Goal: Information Seeking & Learning: Find specific page/section

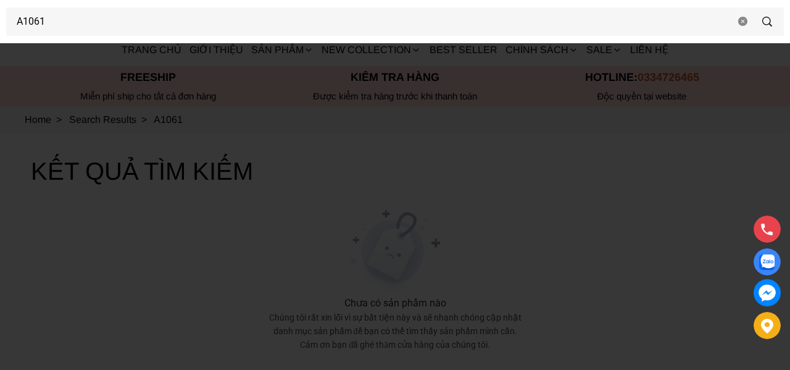
click at [33, 102] on div at bounding box center [395, 185] width 790 height 370
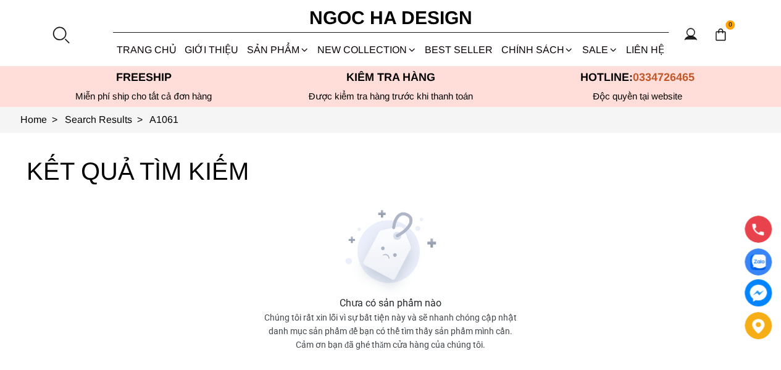
click at [0, 0] on link "Quần" at bounding box center [0, 0] width 0 height 0
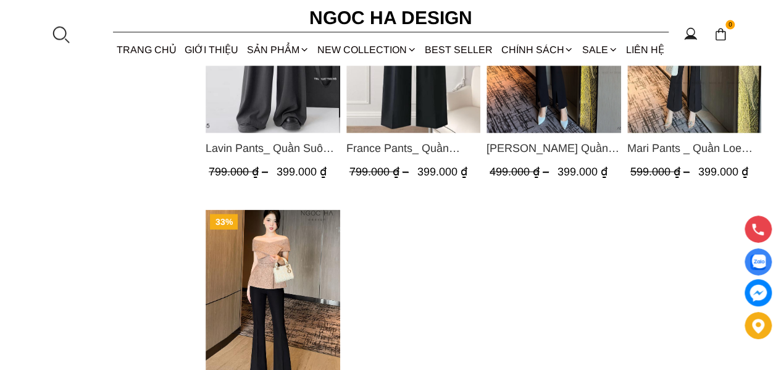
scroll to position [1296, 0]
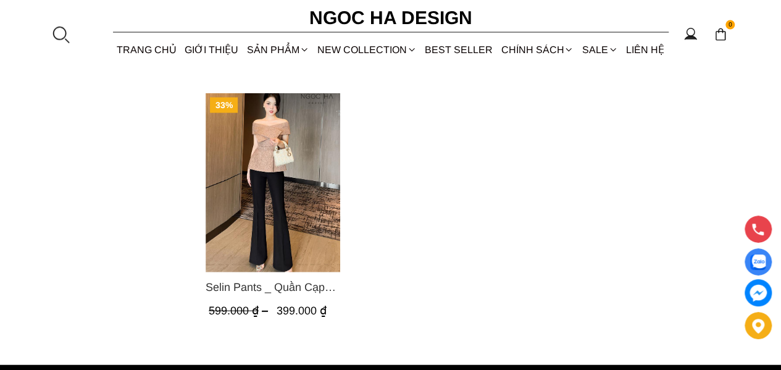
drag, startPoint x: 48, startPoint y: 41, endPoint x: 54, endPoint y: 37, distance: 7.5
click at [49, 42] on section "0 Trang chủ Giới thiệu Sản phẩm [GEOGRAPHIC_DATA] Áo thun Áo sơ mi Áo Peplum Áo…" at bounding box center [390, 33] width 781 height 66
click at [54, 36] on div at bounding box center [60, 34] width 19 height 19
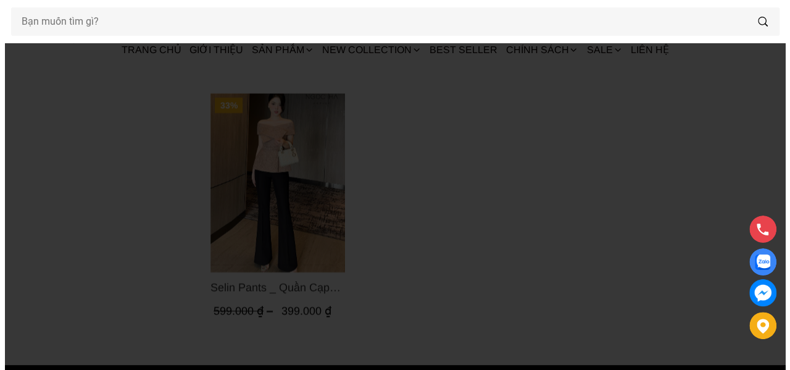
scroll to position [0, 0]
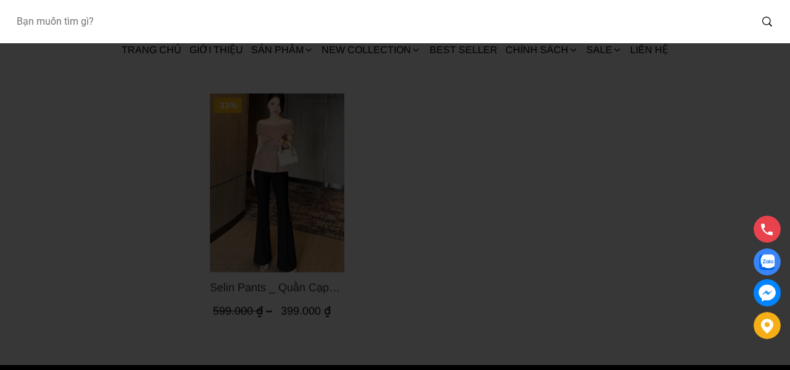
click at [58, 17] on input "Input search Bạn muốn tìm gì?" at bounding box center [378, 21] width 744 height 28
type input "cv142"
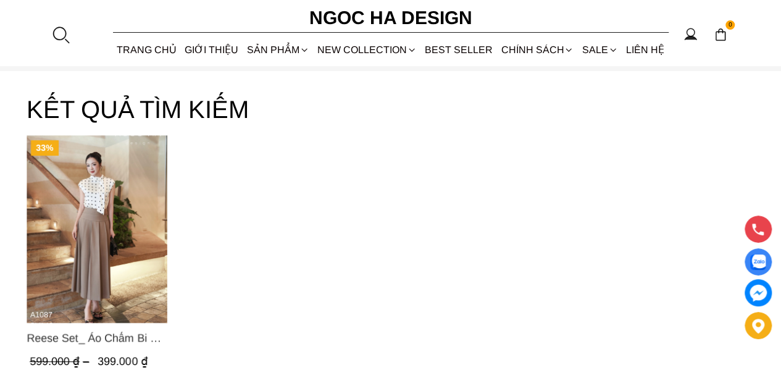
click at [96, 188] on img "Product image - Reese Set_ Áo Chấm Bi Vai Chờm Mix Chân Váy Xếp Ly Hông Màu Nâu…" at bounding box center [97, 229] width 141 height 188
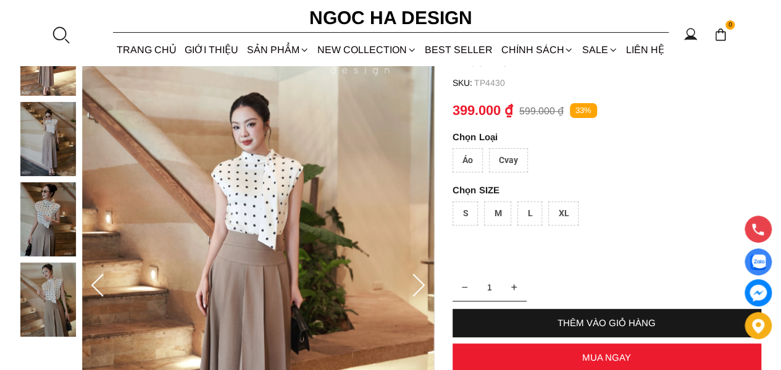
scroll to position [494, 0]
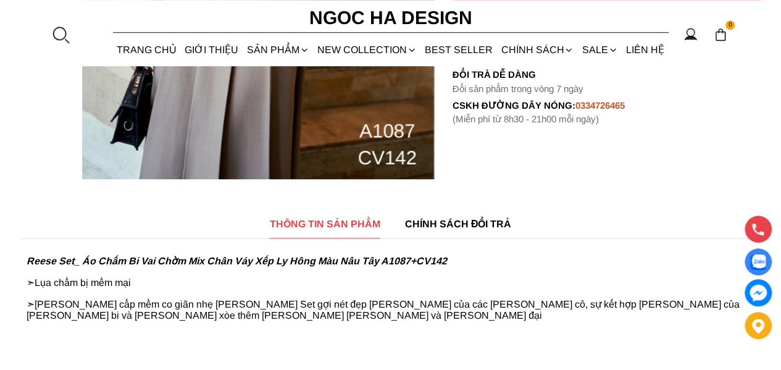
click at [54, 34] on div at bounding box center [60, 34] width 19 height 19
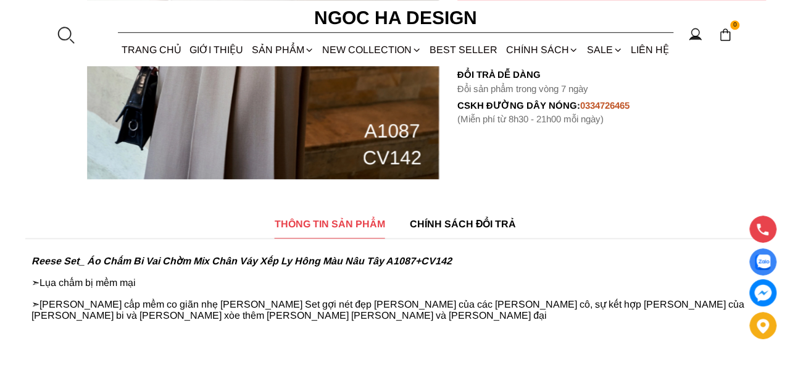
scroll to position [0, 0]
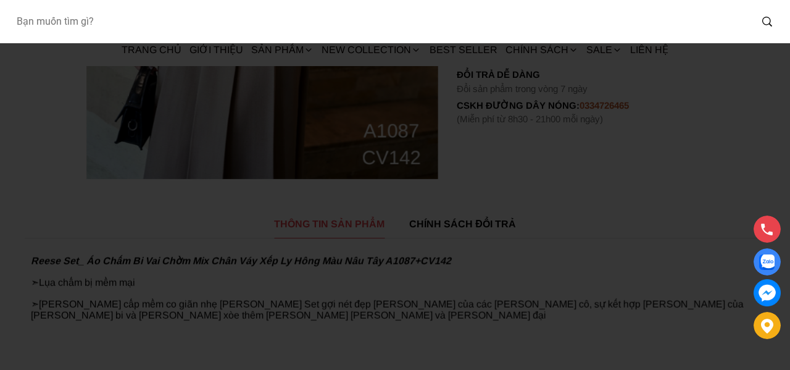
click at [54, 31] on input "Input search Bạn muốn tìm gì?" at bounding box center [378, 21] width 744 height 28
paste input "D1007"
type input "D1007"
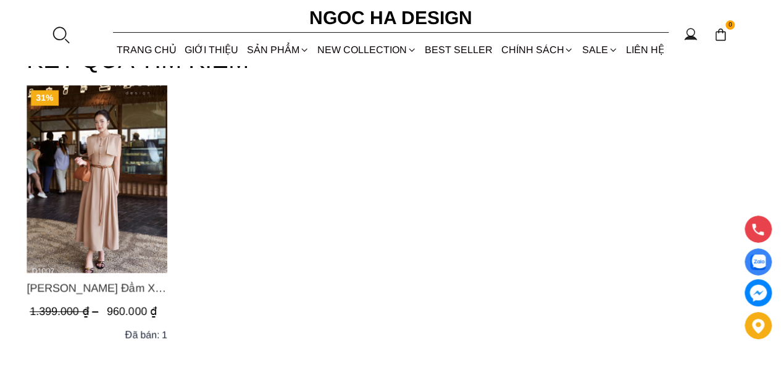
scroll to position [123, 0]
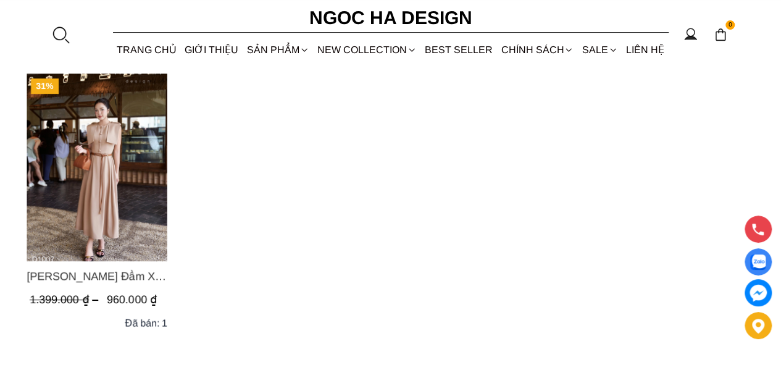
click at [132, 188] on img "Product image - Helen Dress_ Đầm Xòe Choàng Vai Màu Bee Kaki D1007" at bounding box center [97, 167] width 141 height 188
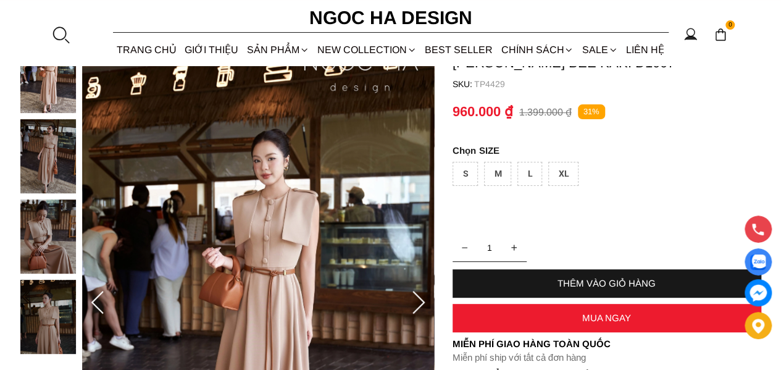
scroll to position [62, 0]
